Goal: Information Seeking & Learning: Learn about a topic

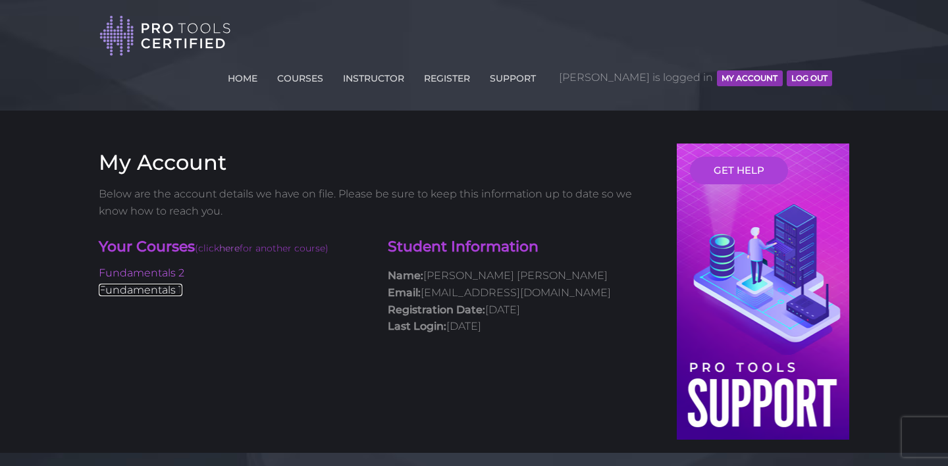
click at [153, 284] on link "Fundamentals 1" at bounding box center [141, 290] width 84 height 13
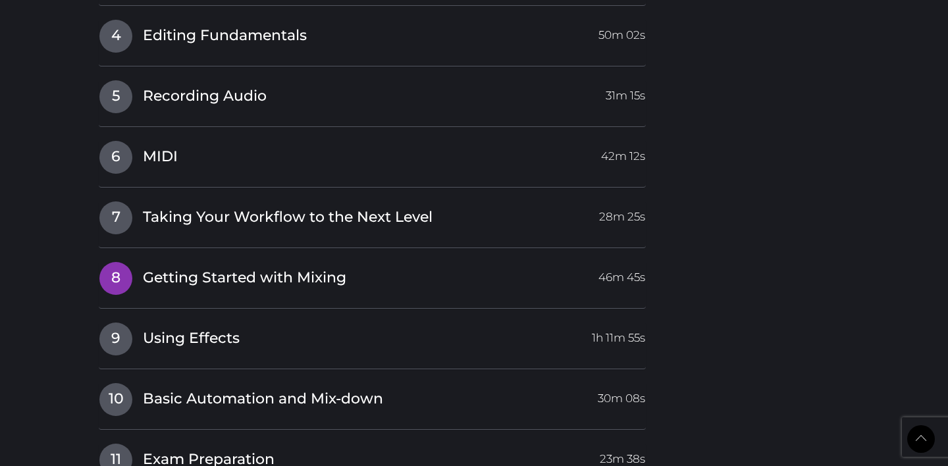
scroll to position [2017, 0]
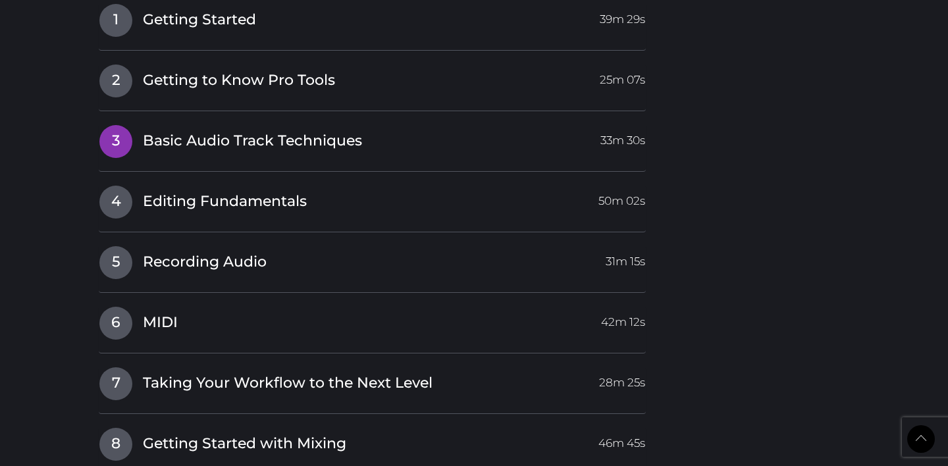
click at [111, 125] on span "3" at bounding box center [115, 141] width 33 height 33
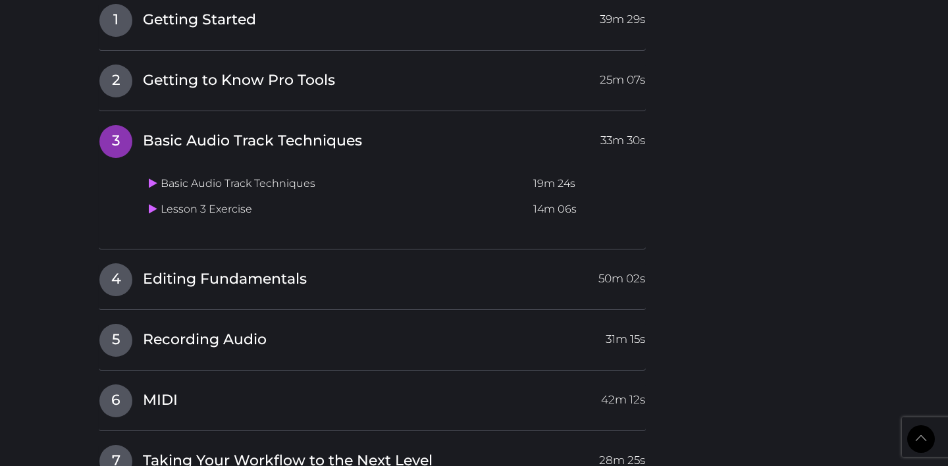
scroll to position [1734, 0]
click at [156, 178] on icon at bounding box center [153, 183] width 9 height 11
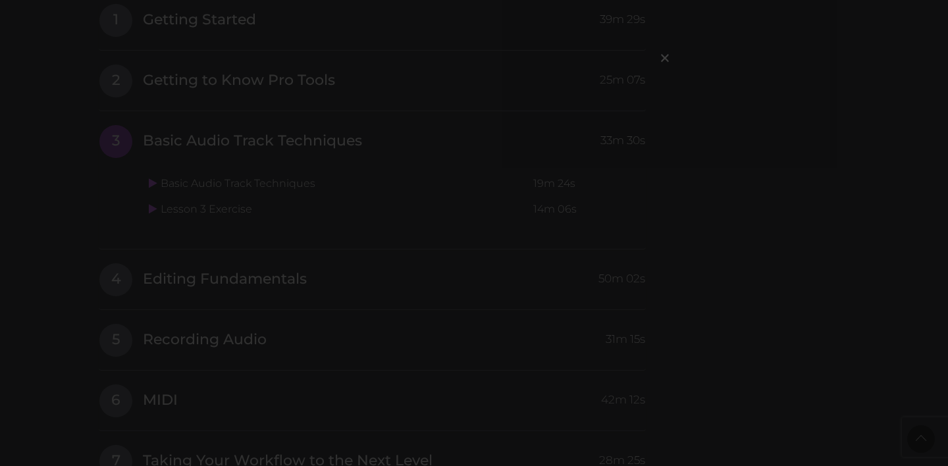
click at [0, 237] on div "×" at bounding box center [474, 233] width 948 height 466
